Goal: Task Accomplishment & Management: Use online tool/utility

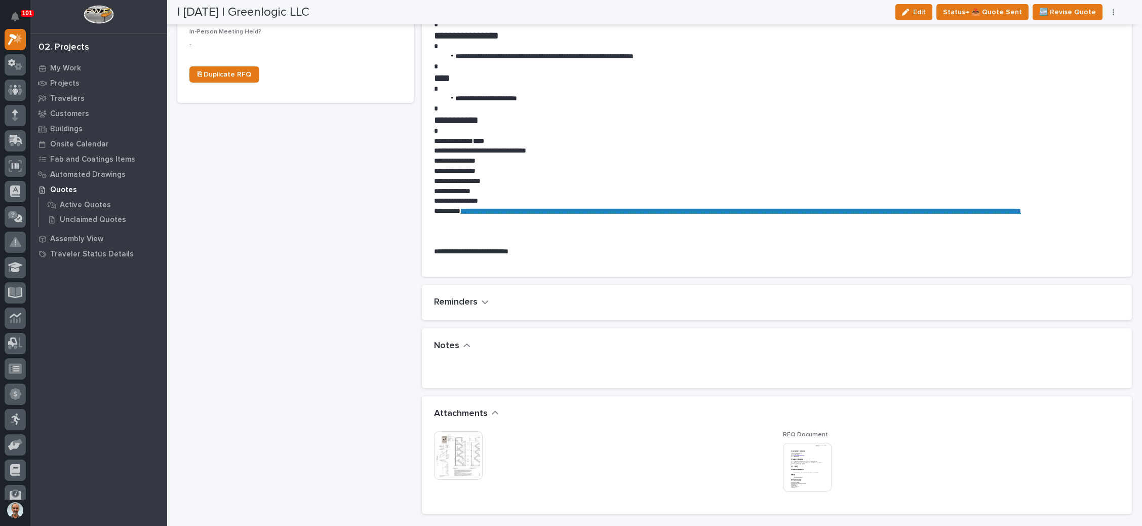
scroll to position [456, 0]
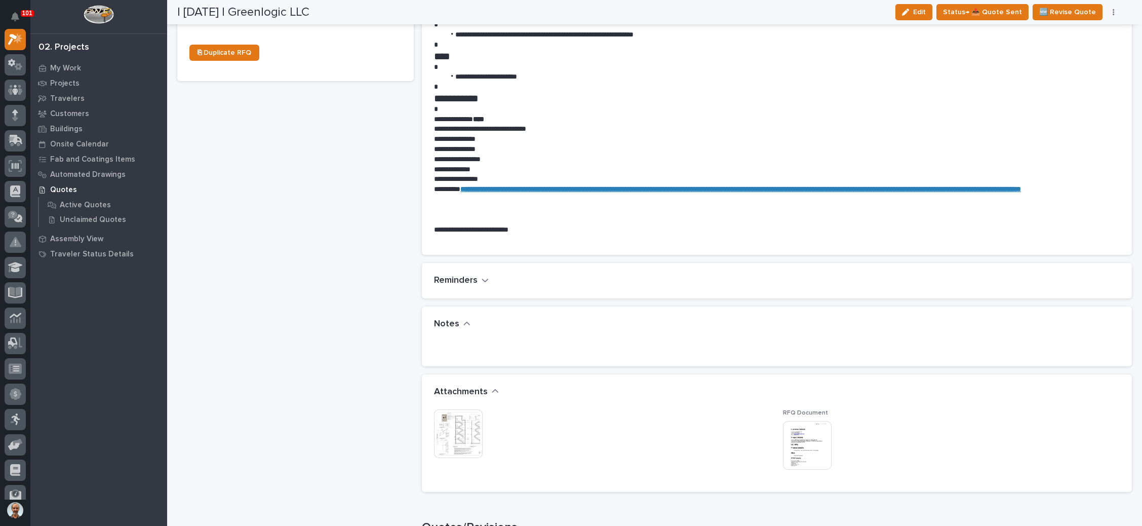
click at [807, 437] on img at bounding box center [807, 445] width 49 height 49
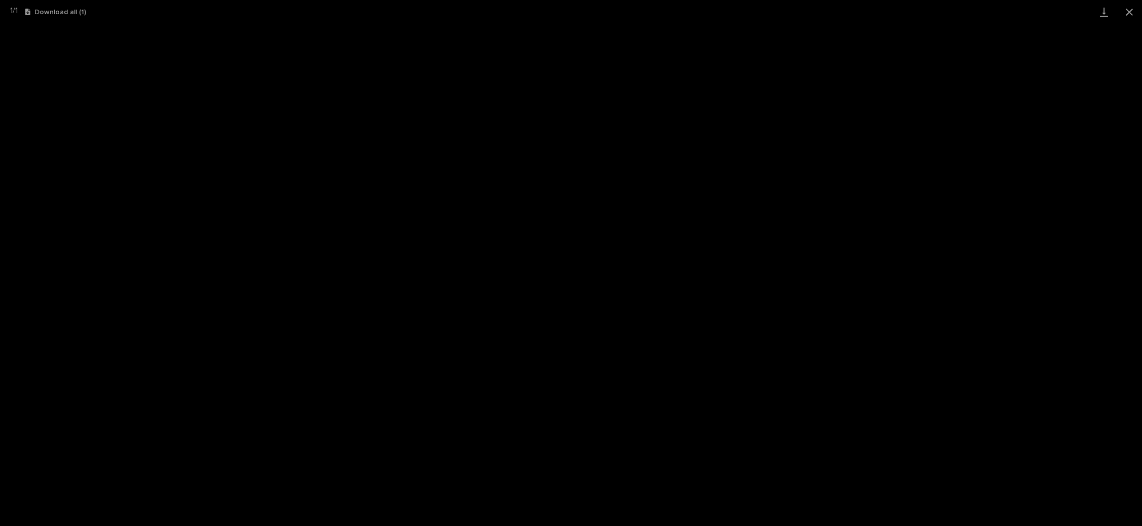
scroll to position [486, 0]
click at [1127, 11] on button "Close gallery" at bounding box center [1129, 12] width 25 height 24
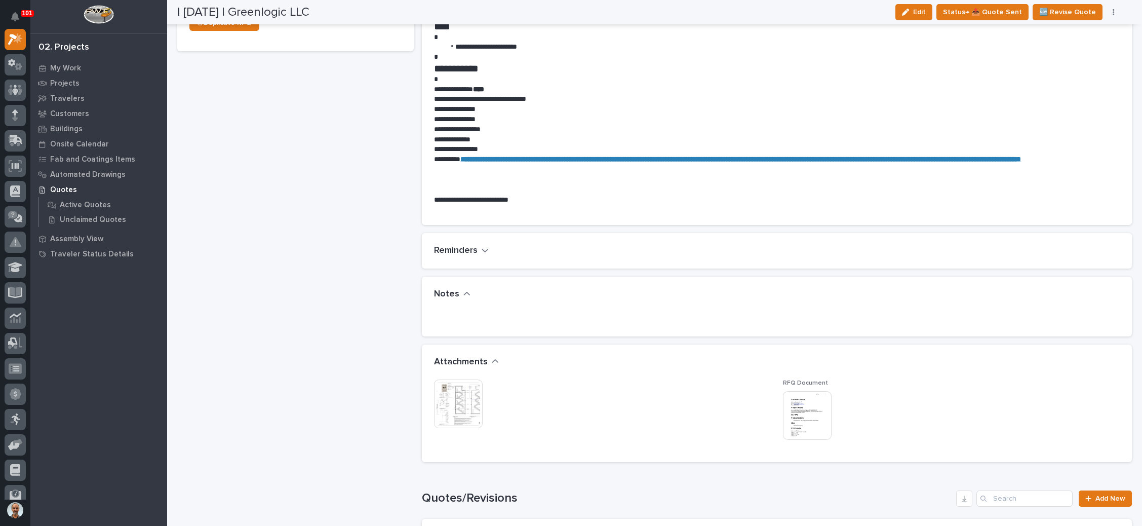
click at [467, 399] on img at bounding box center [458, 403] width 49 height 49
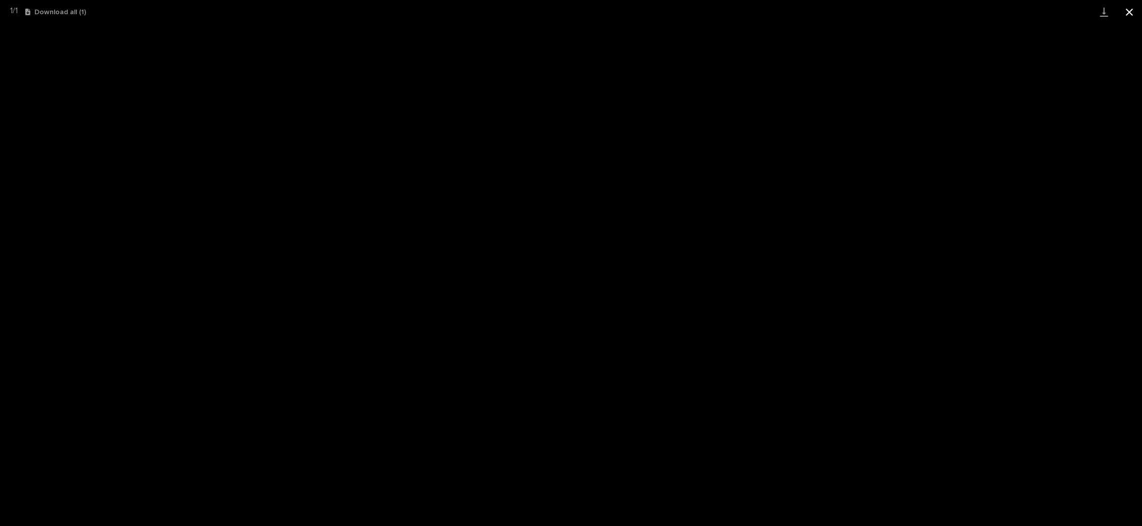
click at [1124, 10] on button "Close gallery" at bounding box center [1129, 12] width 25 height 24
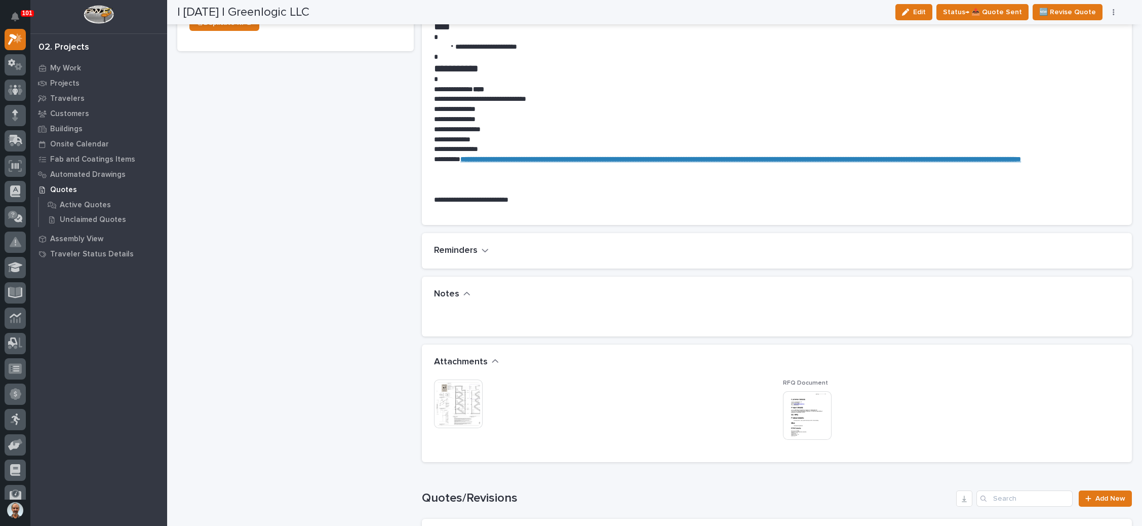
click at [812, 412] on img at bounding box center [807, 415] width 49 height 49
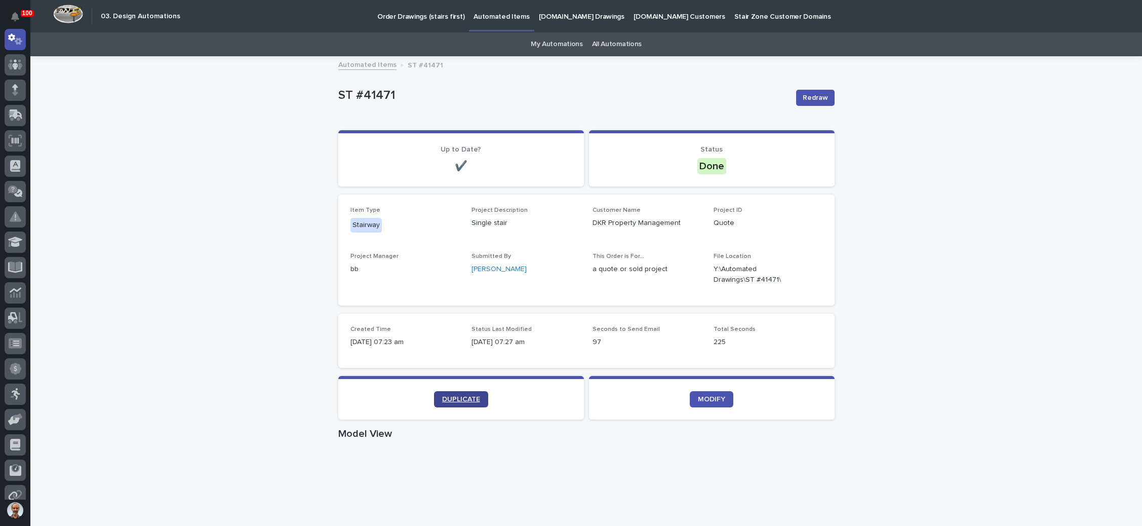
click at [453, 400] on span "DUPLICATE" at bounding box center [461, 399] width 38 height 7
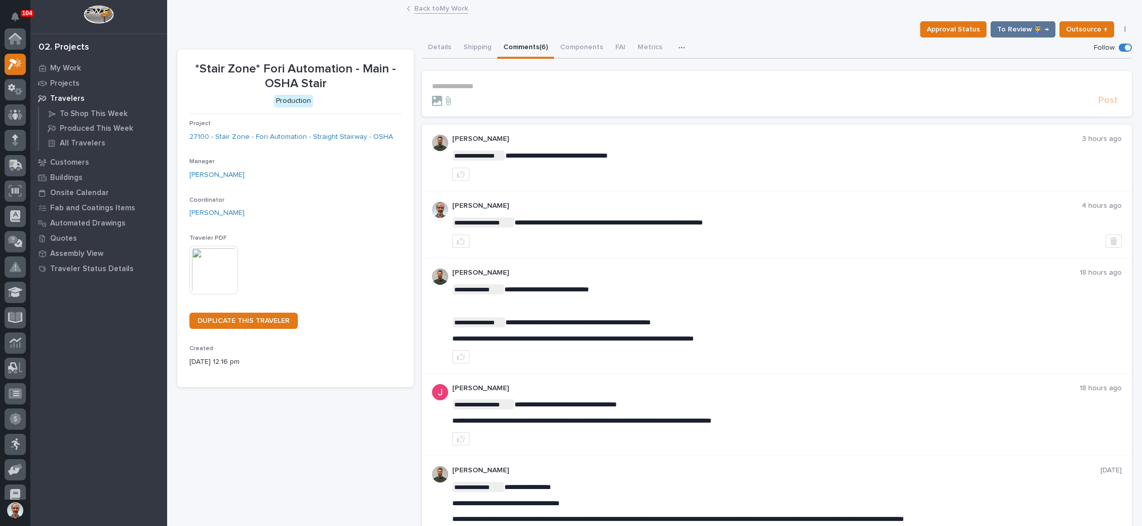
scroll to position [25, 0]
click at [437, 8] on link "Back to My Work" at bounding box center [441, 8] width 54 height 12
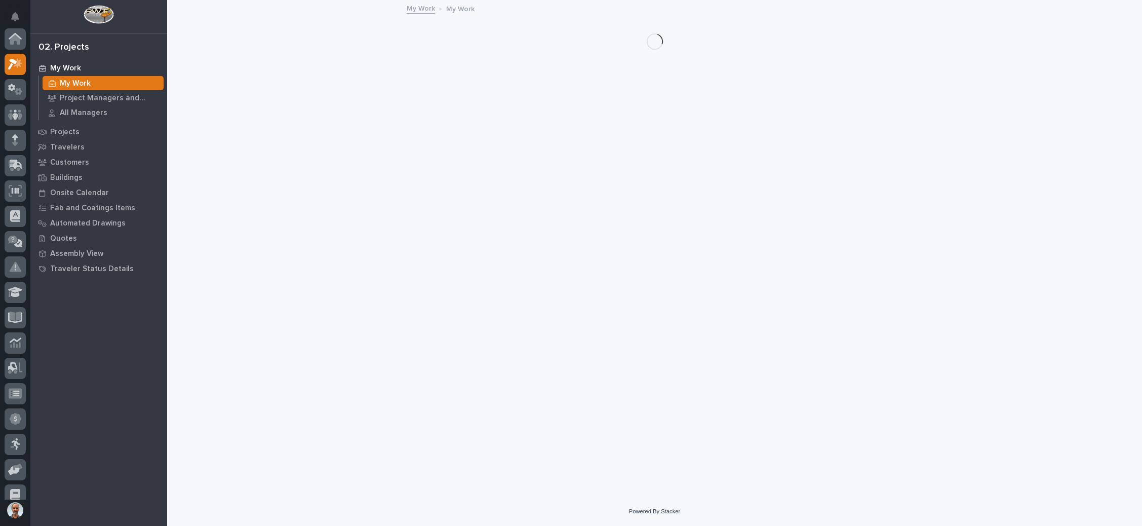
scroll to position [25, 0]
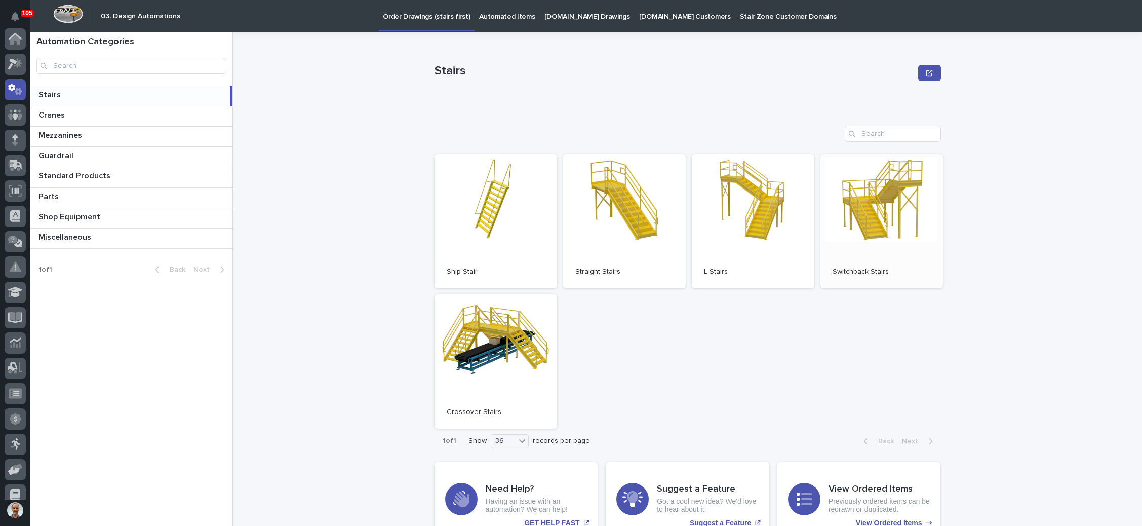
scroll to position [50, 0]
click at [859, 197] on link "Open" at bounding box center [881, 221] width 123 height 134
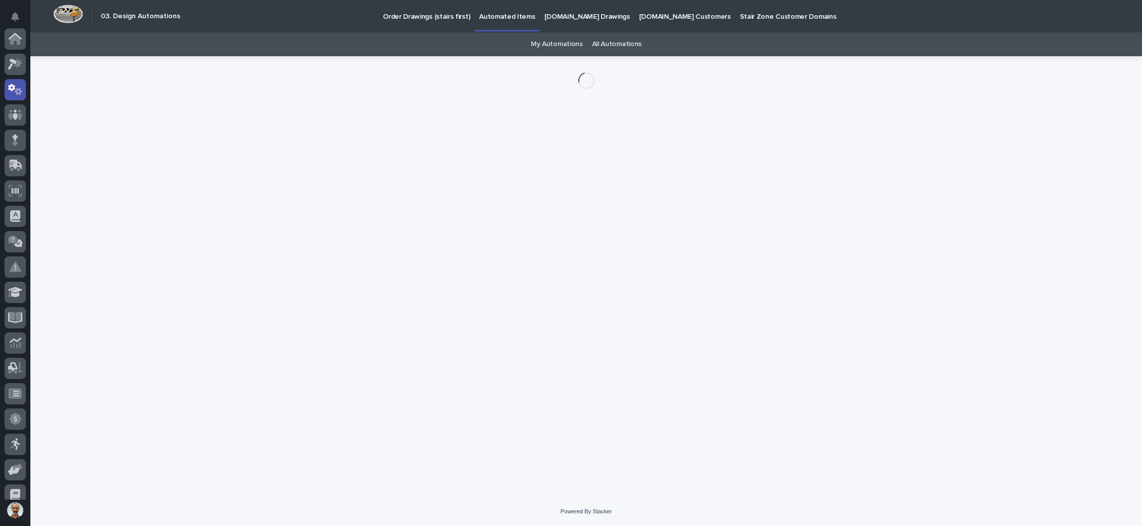
scroll to position [50, 0]
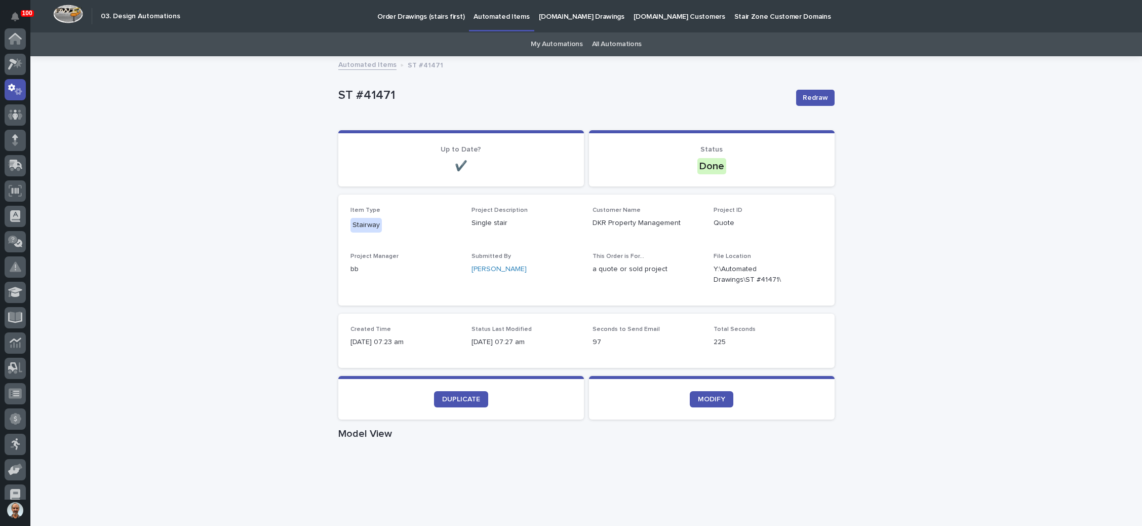
scroll to position [50, 0]
click at [434, 14] on p "Order Drawings (stairs first)" at bounding box center [420, 10] width 87 height 21
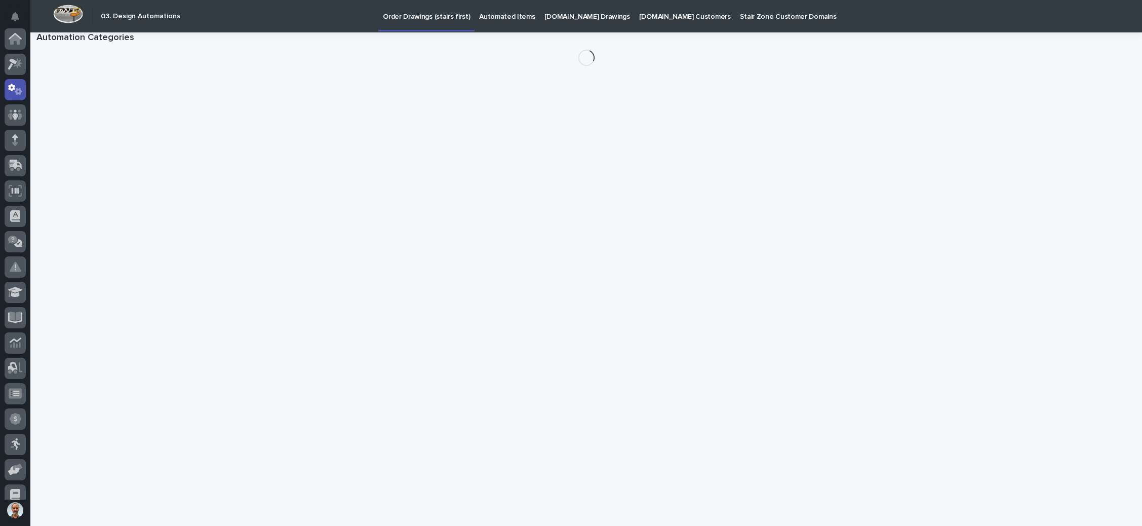
scroll to position [50, 0]
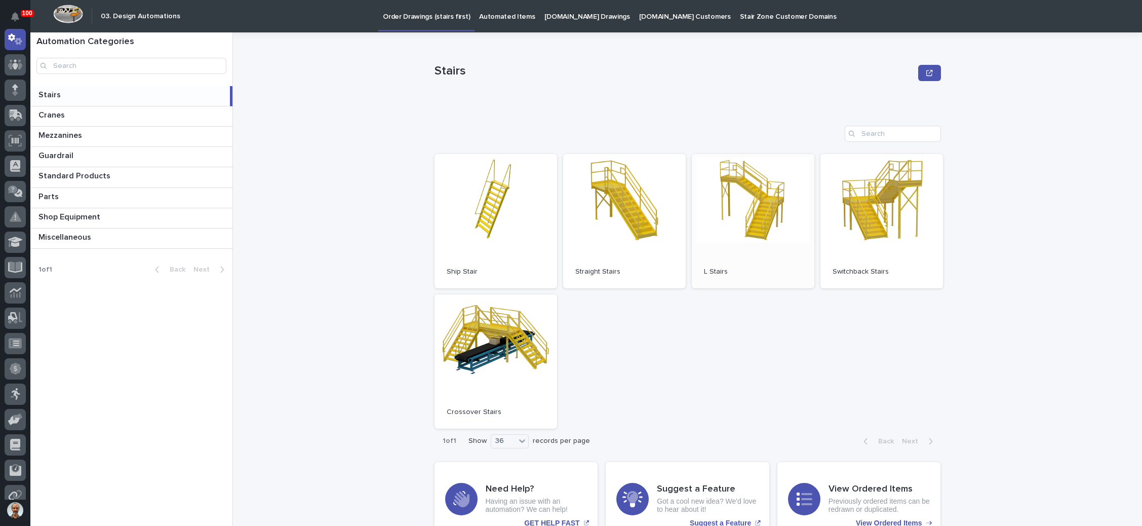
click at [754, 206] on link "Open" at bounding box center [753, 221] width 123 height 134
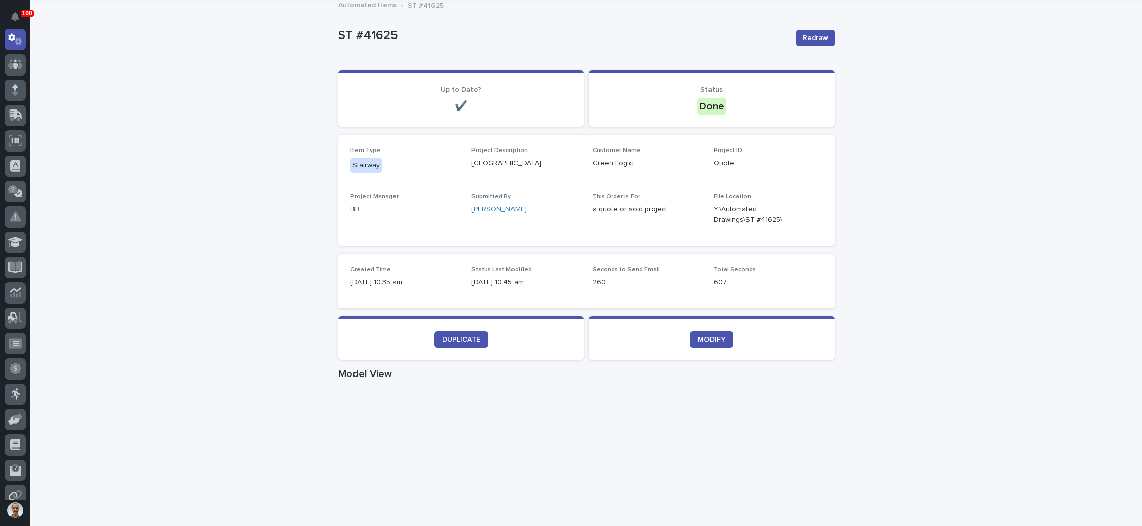
scroll to position [152, 0]
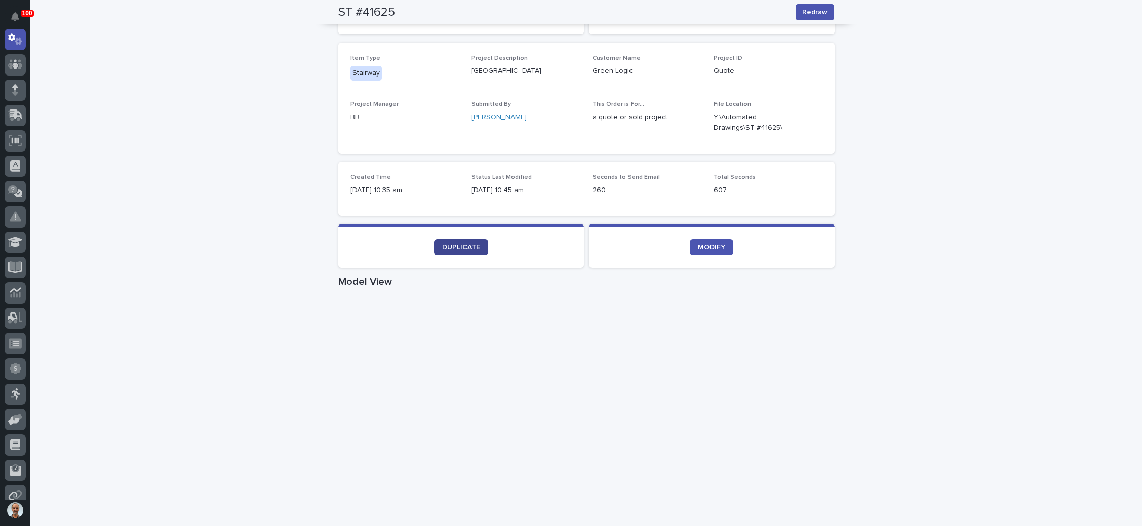
click at [460, 247] on span "DUPLICATE" at bounding box center [461, 247] width 38 height 7
